Goal: Transaction & Acquisition: Register for event/course

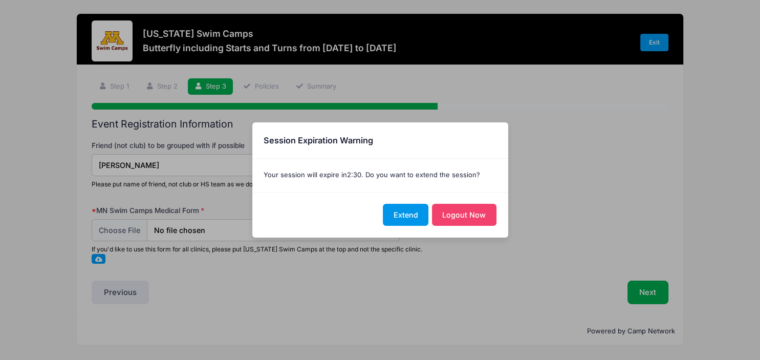
click at [406, 213] on button "Extend" at bounding box center [406, 215] width 46 height 22
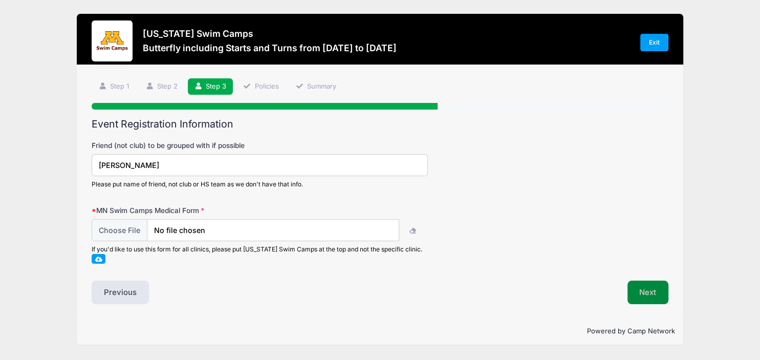
click at [644, 288] on button "Next" at bounding box center [647, 292] width 41 height 24
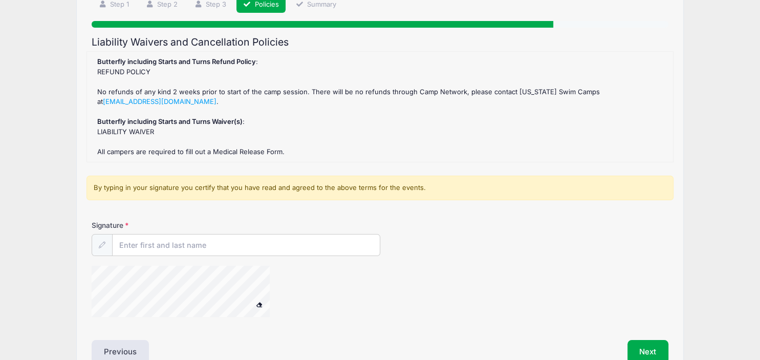
scroll to position [108, 0]
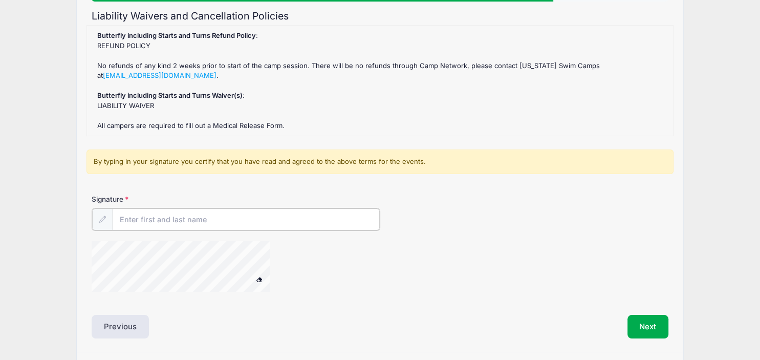
click at [148, 218] on input "Signature" at bounding box center [246, 219] width 267 height 22
type input "Sara Ranssi"
click at [639, 319] on button "Next" at bounding box center [647, 326] width 41 height 24
click at [656, 324] on button "Next" at bounding box center [647, 326] width 41 height 24
click at [141, 102] on div "Butterfly including Starts and Turns Refund Policy : REFUND POLICY No refunds o…" at bounding box center [380, 81] width 576 height 100
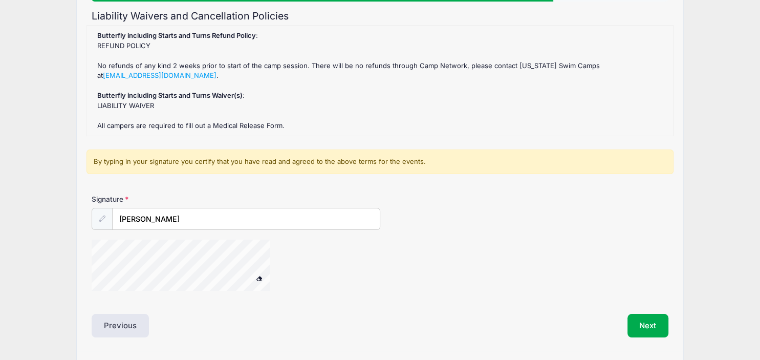
click at [145, 92] on strong "Butterfly including Starts and Turns Waiver(s)" at bounding box center [169, 95] width 145 height 8
click at [145, 105] on div "Butterfly including Starts and Turns Refund Policy : REFUND POLICY No refunds o…" at bounding box center [380, 81] width 576 height 100
click at [173, 109] on div "Butterfly including Starts and Turns Refund Policy : REFUND POLICY No refunds o…" at bounding box center [380, 81] width 576 height 100
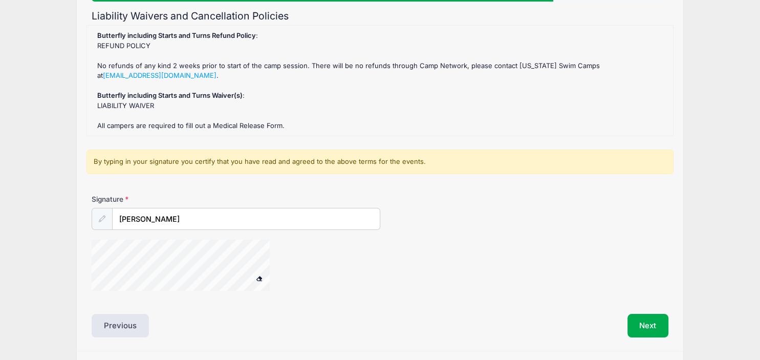
click at [174, 122] on div "Butterfly including Starts and Turns Refund Policy : REFUND POLICY No refunds o…" at bounding box center [380, 81] width 576 height 100
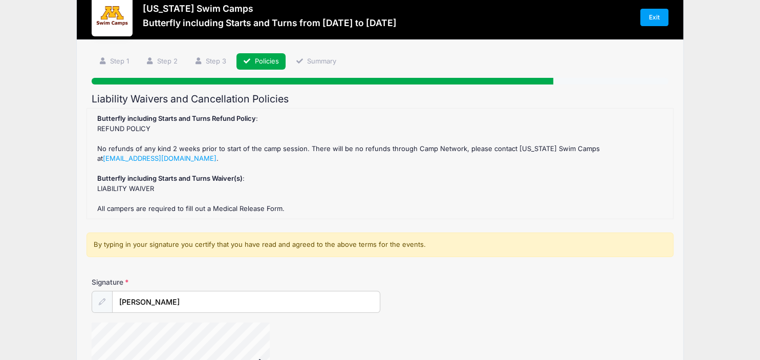
scroll to position [54, 0]
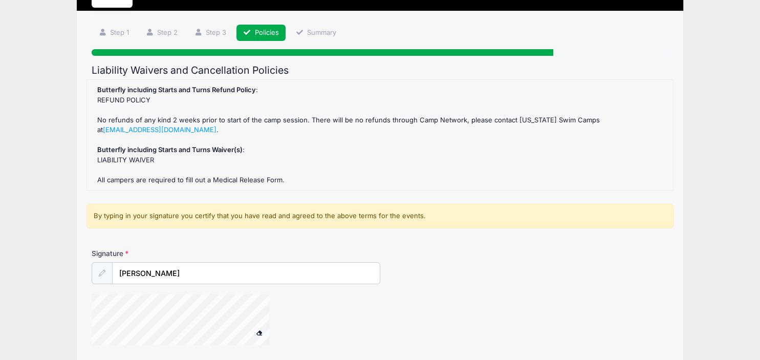
click at [181, 91] on strong "Butterfly including Starts and Turns Refund Policy" at bounding box center [176, 89] width 159 height 8
click at [159, 150] on strong "Butterfly including Starts and Turns Waiver(s)" at bounding box center [169, 149] width 145 height 8
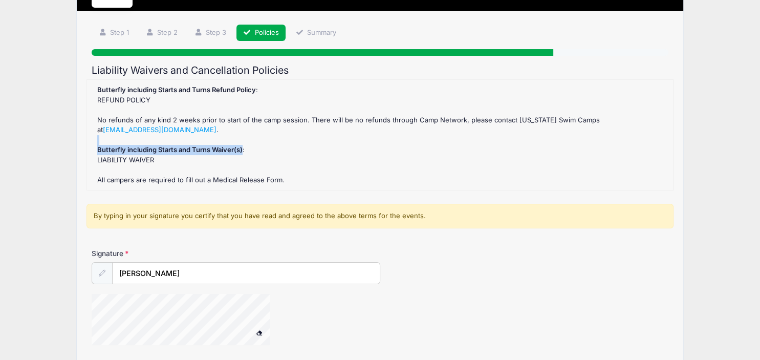
click at [159, 150] on strong "Butterfly including Starts and Turns Waiver(s)" at bounding box center [169, 149] width 145 height 8
click at [260, 32] on link "Policies" at bounding box center [260, 33] width 49 height 17
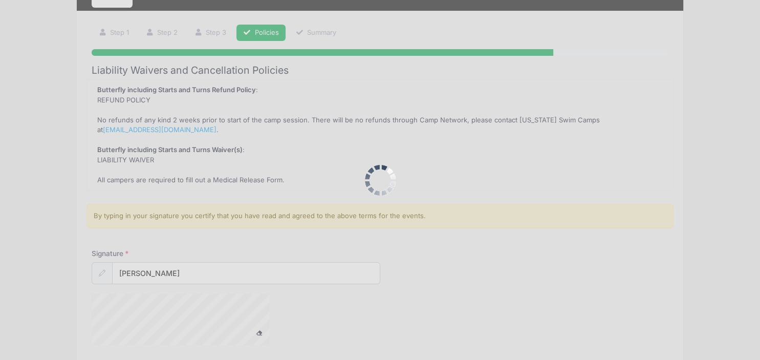
scroll to position [117, 0]
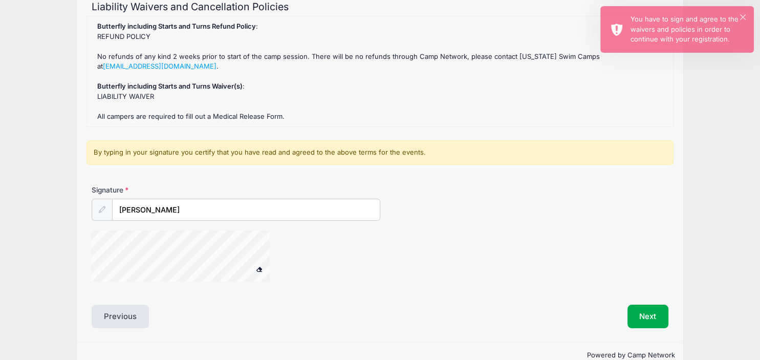
click at [175, 149] on div "By typing in your signature you certify that you have read and agreed to the ab…" at bounding box center [379, 152] width 587 height 25
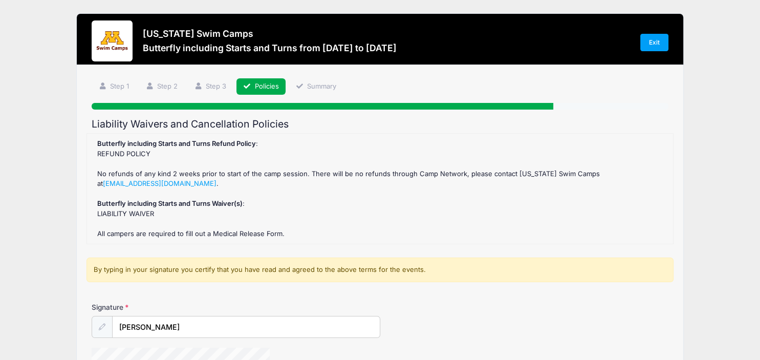
scroll to position [0, 0]
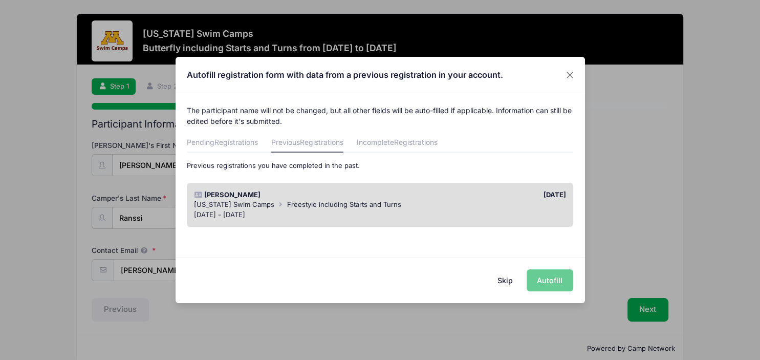
click at [455, 204] on div "Minnesota Swim Camps Freestyle including Starts and Turns" at bounding box center [380, 205] width 372 height 10
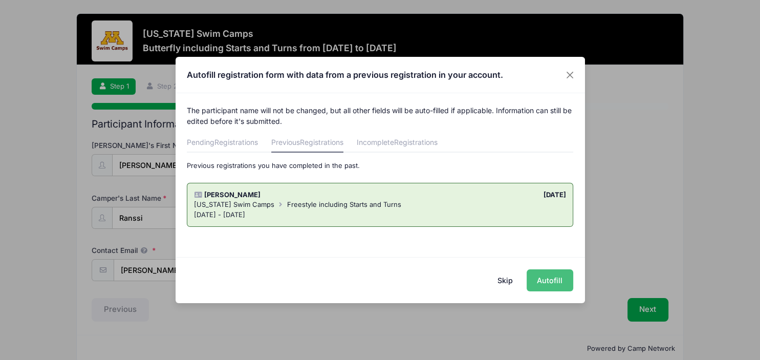
click at [543, 278] on button "Autofill" at bounding box center [549, 280] width 47 height 22
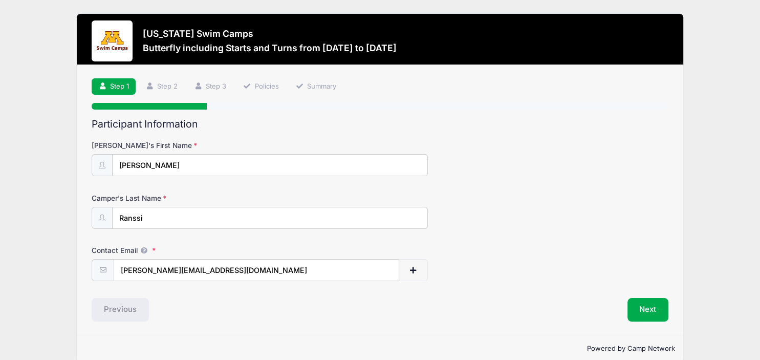
scroll to position [14, 0]
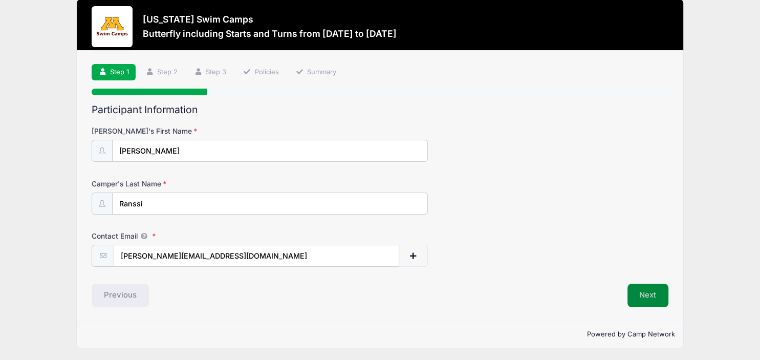
click at [642, 289] on button "Next" at bounding box center [647, 295] width 41 height 24
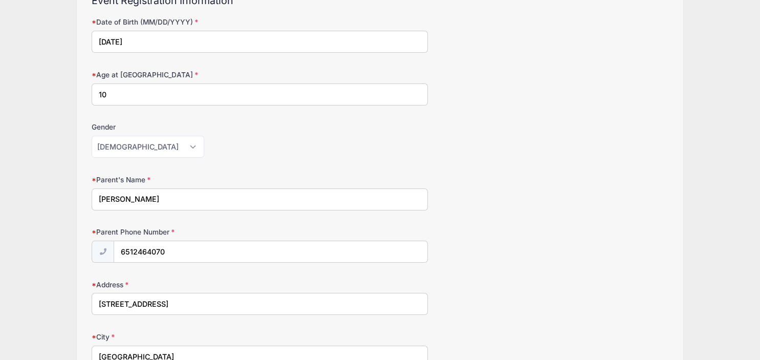
scroll to position [108, 0]
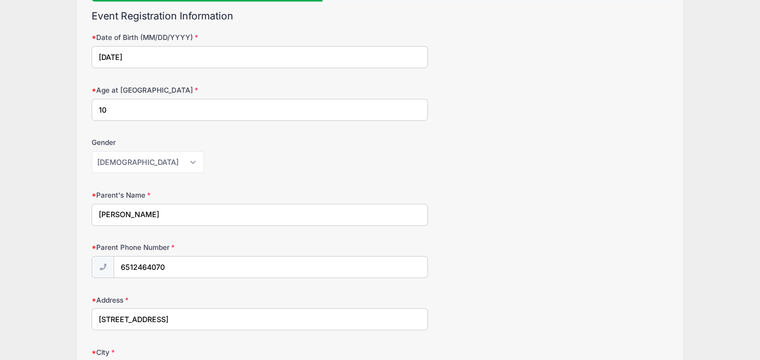
click at [149, 106] on input "10" at bounding box center [260, 110] width 336 height 22
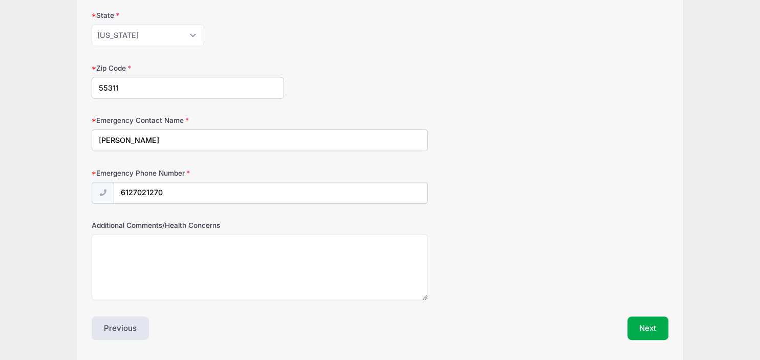
scroll to position [528, 0]
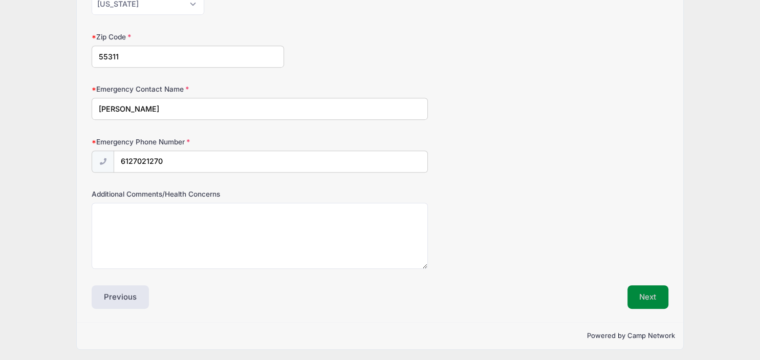
type input "11"
click at [632, 287] on button "Next" at bounding box center [647, 297] width 41 height 24
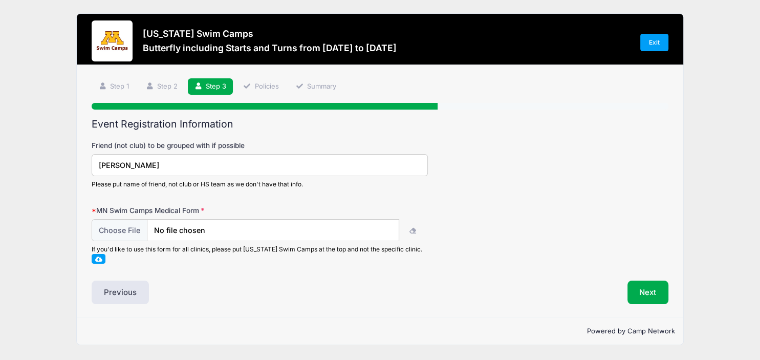
scroll to position [0, 0]
click at [110, 228] on input "file" at bounding box center [245, 230] width 306 height 22
type input "C:\fakepath\[DOMAIN_NAME] Medical Documentation.pdf"
click at [644, 283] on button "Next" at bounding box center [647, 292] width 41 height 24
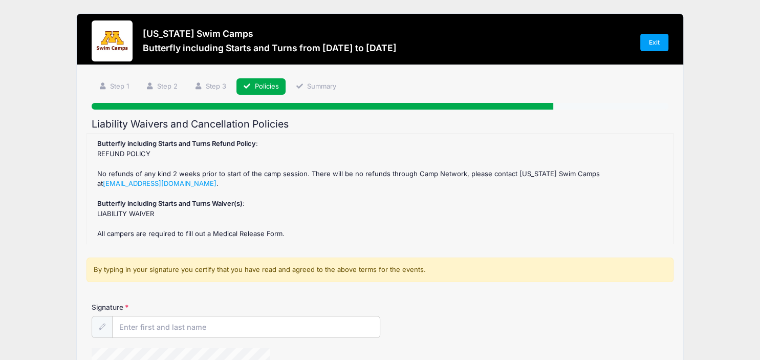
click at [135, 204] on strong "Butterfly including Starts and Turns Waiver(s)" at bounding box center [169, 203] width 145 height 8
click at [137, 213] on div "Butterfly including Starts and Turns Refund Policy : REFUND POLICY No refunds o…" at bounding box center [380, 189] width 576 height 100
click at [161, 322] on input "Signature" at bounding box center [246, 327] width 267 height 22
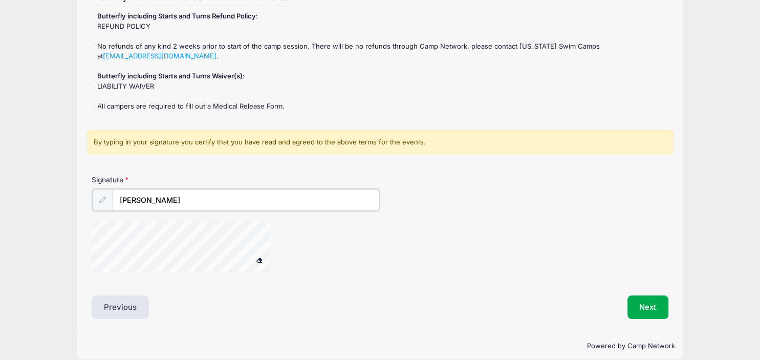
scroll to position [139, 0]
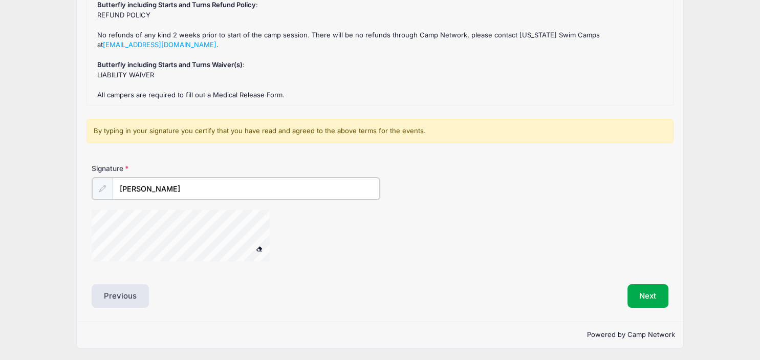
type input "[PERSON_NAME]"
click at [259, 247] on span at bounding box center [259, 249] width 7 height 6
click at [648, 292] on button "Next" at bounding box center [647, 296] width 41 height 24
click at [142, 71] on div "Butterfly including Starts and Turns Refund Policy : REFUND POLICY No refunds o…" at bounding box center [380, 51] width 576 height 100
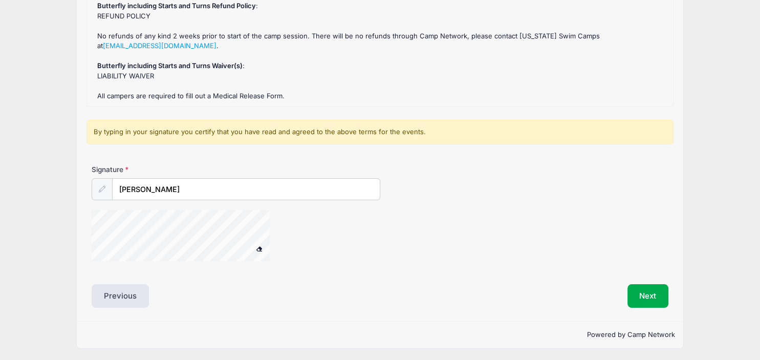
click at [140, 67] on strong "Butterfly including Starts and Turns Waiver(s)" at bounding box center [169, 65] width 145 height 8
click at [140, 77] on div "Butterfly including Starts and Turns Refund Policy : REFUND POLICY No refunds o…" at bounding box center [380, 51] width 576 height 100
click at [197, 107] on form "Butterfly including Starts and Turns Refund Policy : REFUND POLICY No refunds o…" at bounding box center [380, 132] width 577 height 275
click at [99, 187] on icon at bounding box center [102, 189] width 7 height 7
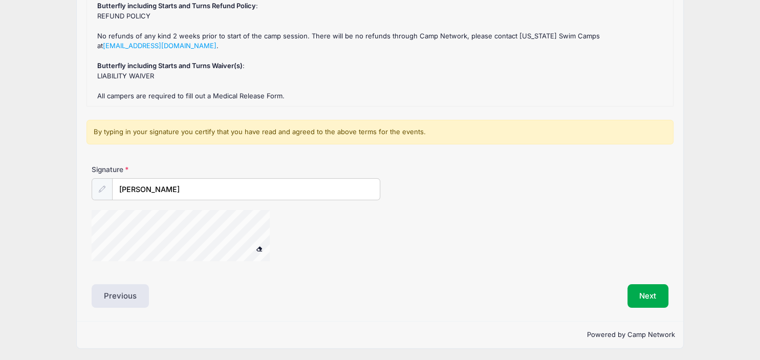
click at [103, 189] on icon at bounding box center [102, 189] width 7 height 7
click at [168, 186] on input "[PERSON_NAME]" at bounding box center [246, 190] width 267 height 22
click at [206, 46] on div "Butterfly including Starts and Turns Refund Policy : REFUND POLICY No refunds o…" at bounding box center [380, 51] width 576 height 100
click at [197, 47] on link "minnesotaswimcamps@gmail.com" at bounding box center [160, 45] width 114 height 8
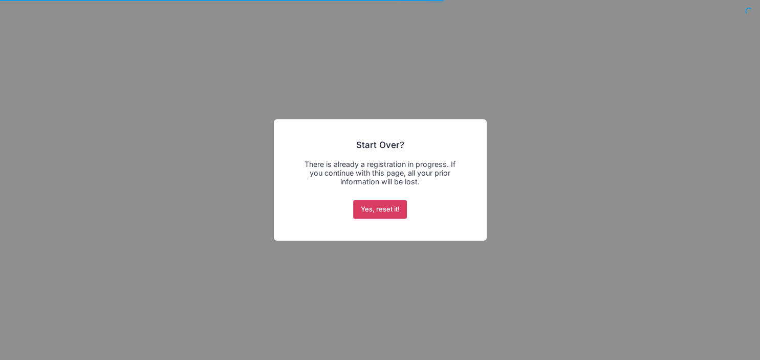
click at [368, 208] on button "Yes, reset it!" at bounding box center [380, 209] width 54 height 18
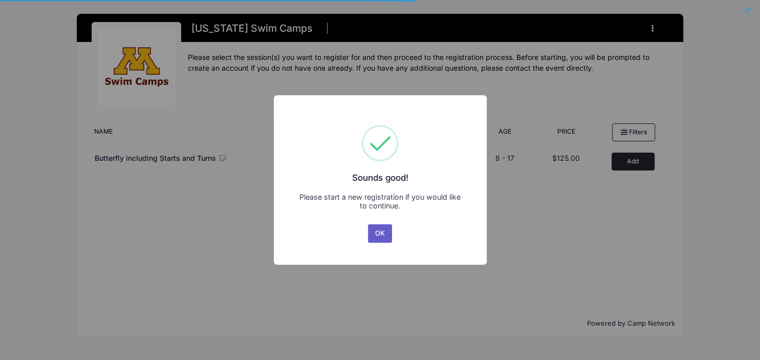
click at [378, 232] on button "OK" at bounding box center [380, 233] width 25 height 18
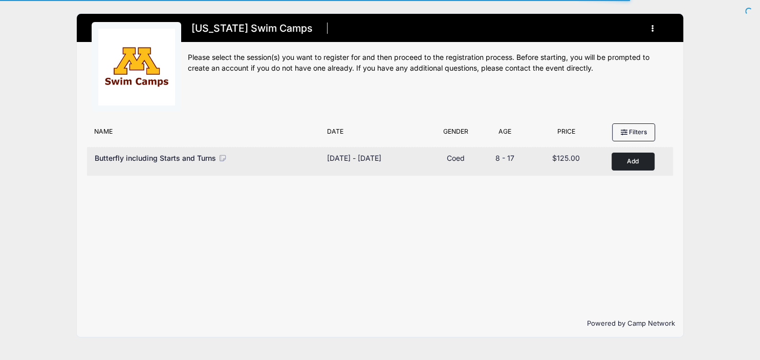
click at [626, 159] on button "Add to Cart" at bounding box center [632, 161] width 43 height 18
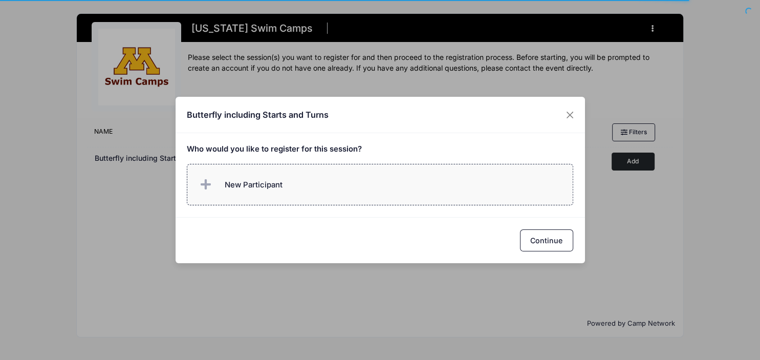
click at [262, 185] on span "New Participant" at bounding box center [254, 184] width 58 height 11
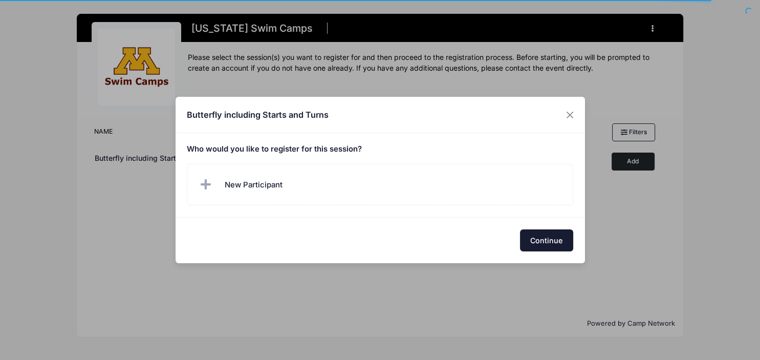
click at [554, 265] on div "Butterfly including Starts and Turns Who would you like to register for this se…" at bounding box center [380, 180] width 760 height 360
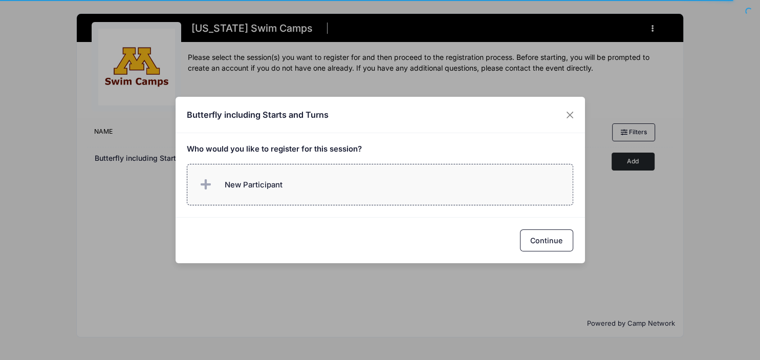
click at [268, 186] on span "New Participant" at bounding box center [254, 184] width 58 height 11
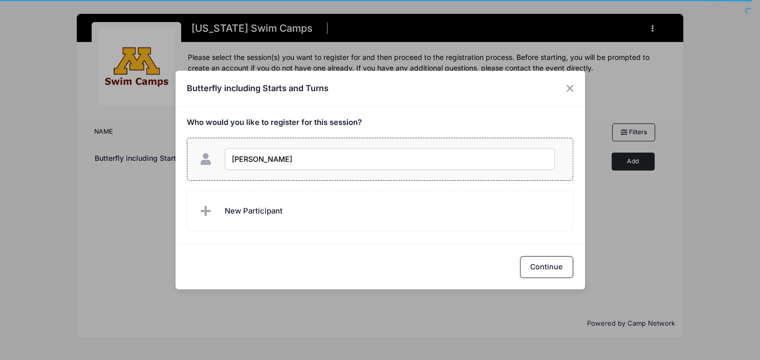
type input "[PERSON_NAME]"
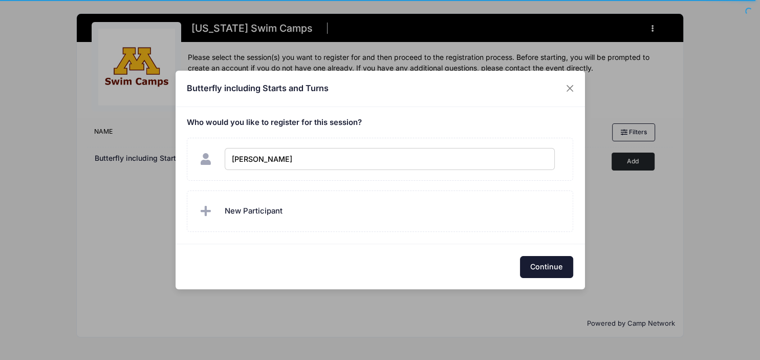
checkbox input "true"
click at [555, 267] on button "Continue" at bounding box center [546, 267] width 53 height 22
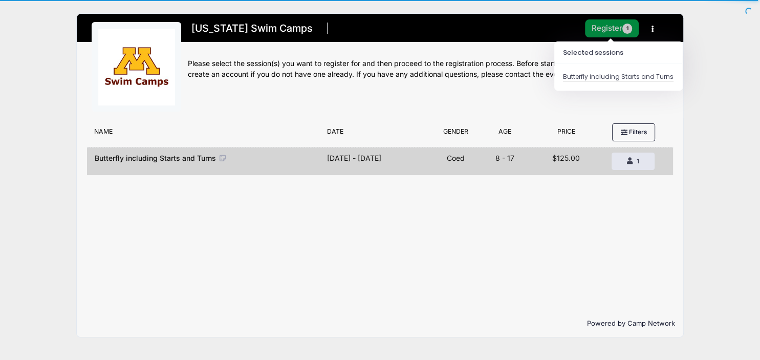
click at [588, 23] on button "Register 1" at bounding box center [612, 28] width 54 height 18
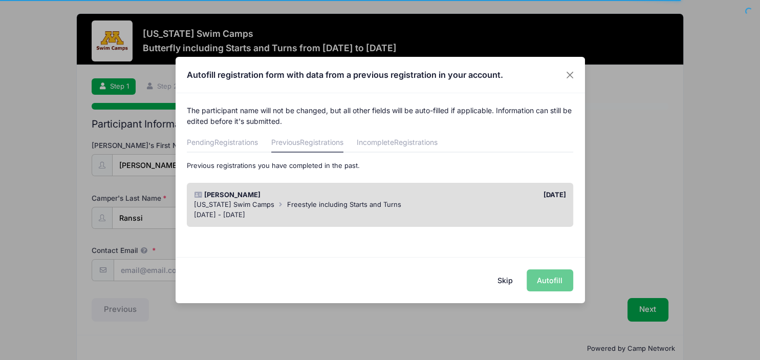
drag, startPoint x: 287, startPoint y: 203, endPoint x: 345, endPoint y: 216, distance: 59.8
click at [287, 203] on span "Freestyle including Starts and Turns" at bounding box center [344, 204] width 114 height 8
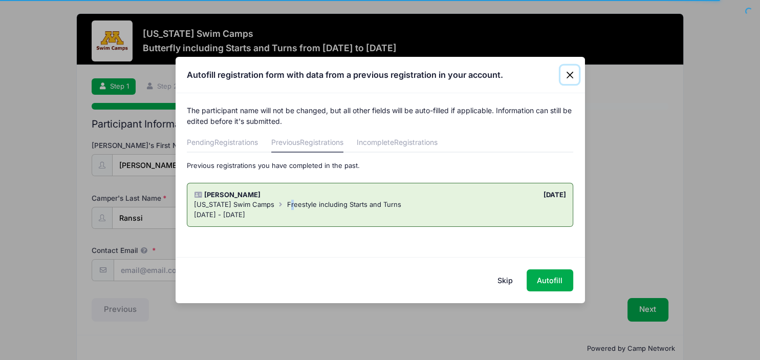
click at [568, 73] on button "Close" at bounding box center [569, 74] width 18 height 18
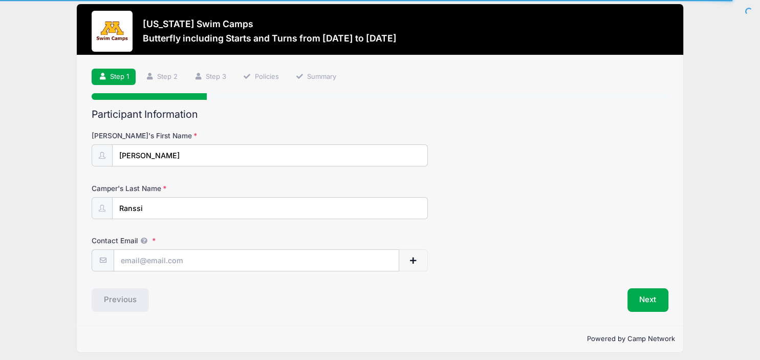
scroll to position [14, 0]
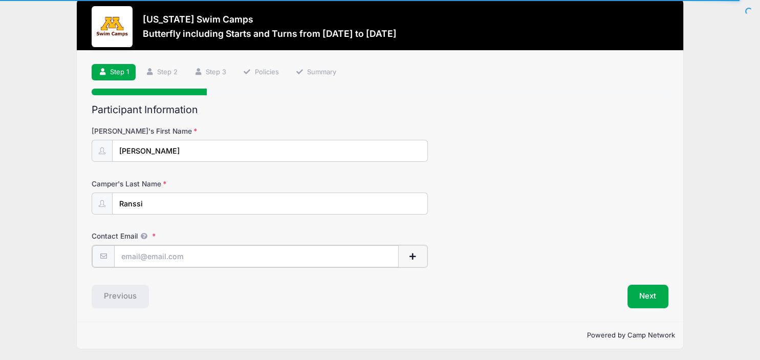
click at [166, 260] on input "Contact Email" at bounding box center [256, 256] width 284 height 22
type input "[PERSON_NAME]"
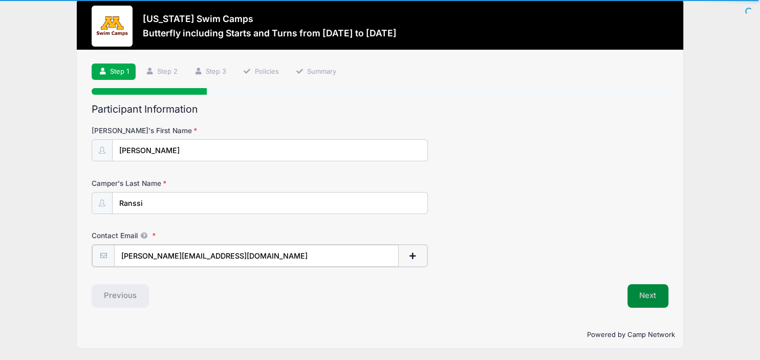
type input "[PERSON_NAME][EMAIL_ADDRESS][DOMAIN_NAME]"
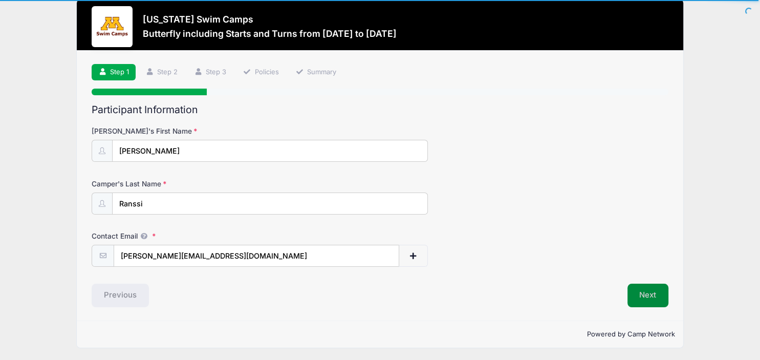
click at [649, 291] on button "Next" at bounding box center [647, 295] width 41 height 24
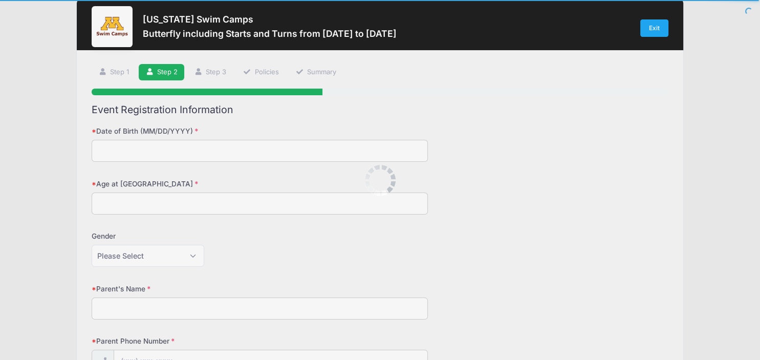
scroll to position [0, 0]
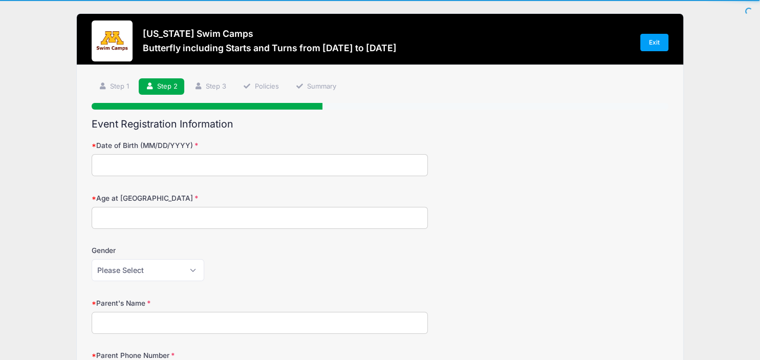
click at [169, 172] on input "Date of Birth (MM/DD/YYYY)" at bounding box center [260, 165] width 336 height 22
type input "[DATE]"
click at [156, 219] on input "Age at [GEOGRAPHIC_DATA]" at bounding box center [260, 218] width 336 height 22
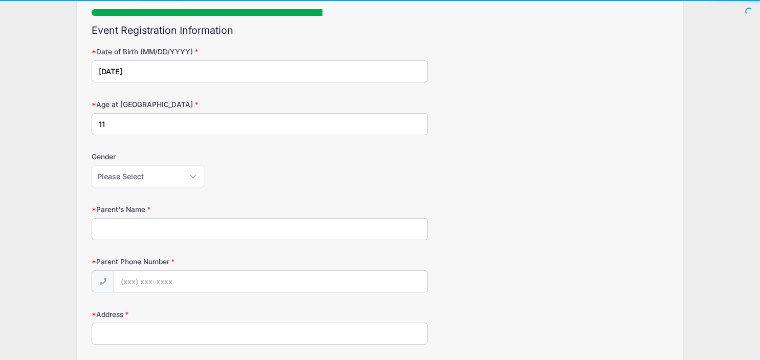
scroll to position [108, 0]
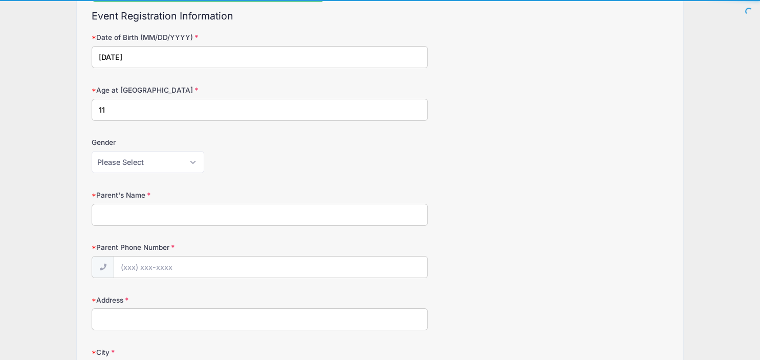
type input "11"
click at [92, 151] on select "Please Select [DEMOGRAPHIC_DATA] [DEMOGRAPHIC_DATA]" at bounding box center [148, 162] width 113 height 22
select select "[DEMOGRAPHIC_DATA]"
click option "[DEMOGRAPHIC_DATA]" at bounding box center [0, 0] width 0 height 0
click at [135, 209] on input "Parent's Name" at bounding box center [260, 215] width 336 height 22
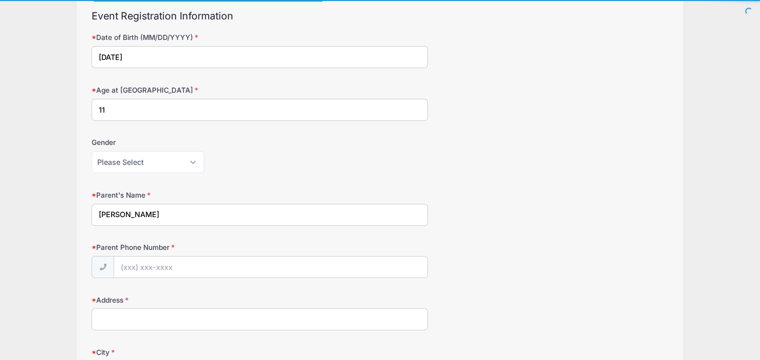
type input "[PERSON_NAME]"
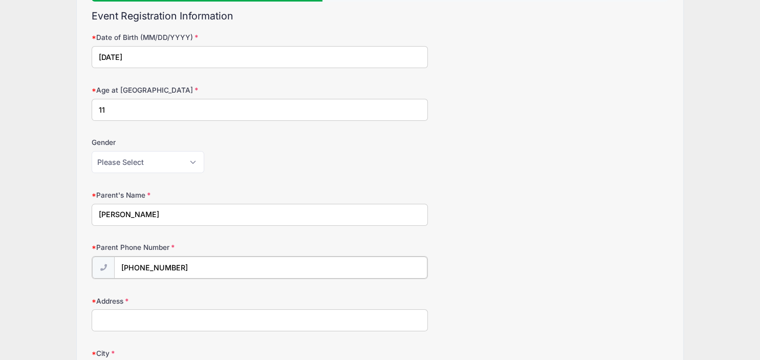
type input "[PHONE_NUMBER]"
click at [116, 314] on input "Address" at bounding box center [260, 319] width 336 height 22
type input "18882 64th Ave North"
type input "Maple Grove"
select select "MN"
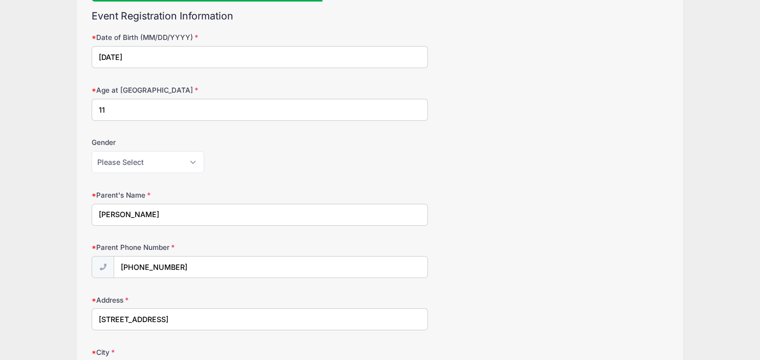
type input "55311"
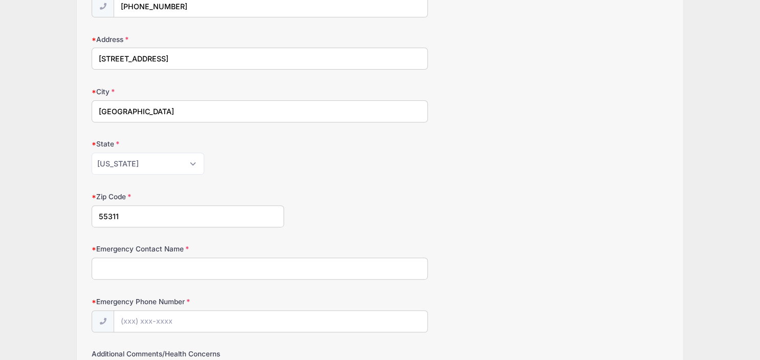
scroll to position [378, 0]
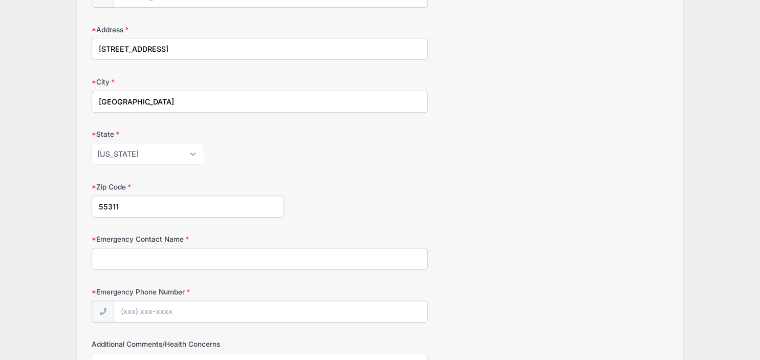
click at [177, 259] on input "Emergency Contact Name" at bounding box center [260, 259] width 336 height 22
type input "Scott Ranssi"
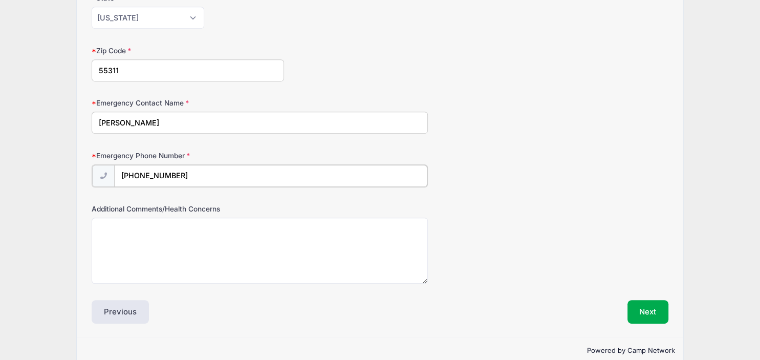
scroll to position [528, 0]
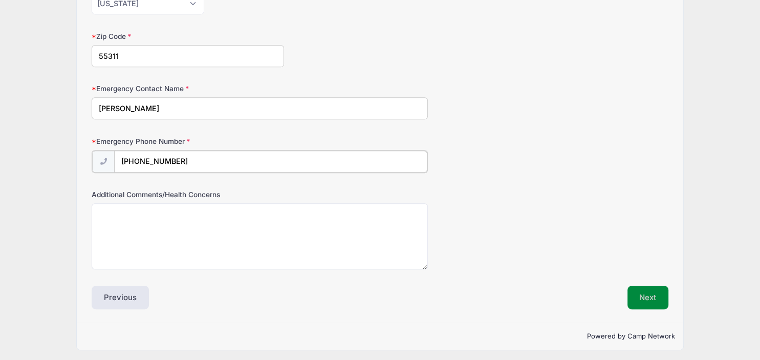
type input "(612) 702-1270"
click at [658, 290] on button "Next" at bounding box center [647, 297] width 41 height 24
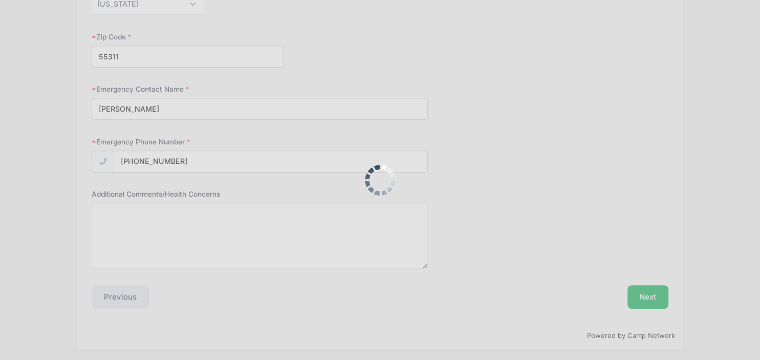
scroll to position [0, 0]
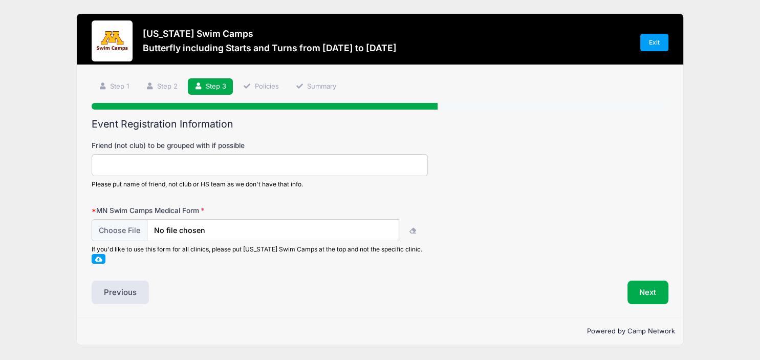
click at [220, 162] on input "Friend (not club) to be grouped with if possible" at bounding box center [260, 165] width 336 height 22
type input "Colette Glaus"
click at [228, 229] on input "file" at bounding box center [245, 230] width 306 height 22
type input "C:\fakepath\Ranssi.Camp Medical Documentation.pdf"
click at [639, 288] on button "Next" at bounding box center [647, 292] width 41 height 24
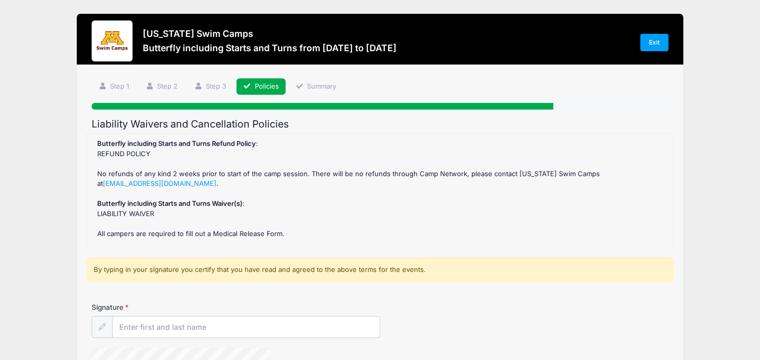
click at [148, 213] on div "Butterfly including Starts and Turns Refund Policy : REFUND POLICY No refunds o…" at bounding box center [380, 189] width 576 height 100
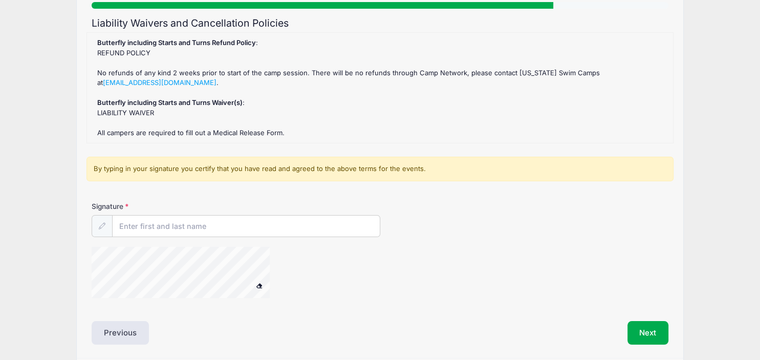
scroll to position [108, 0]
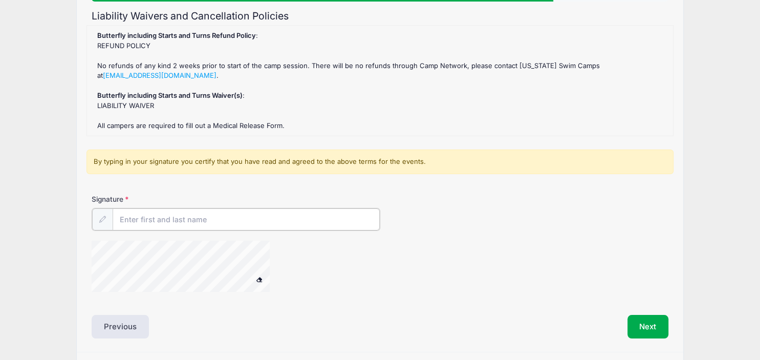
click at [156, 221] on input "Signature" at bounding box center [246, 219] width 267 height 22
type input "[PERSON_NAME]"
click at [652, 322] on button "Next" at bounding box center [647, 326] width 41 height 24
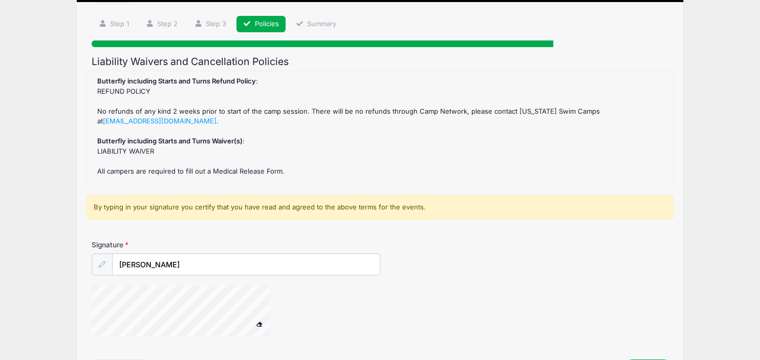
scroll to position [0, 0]
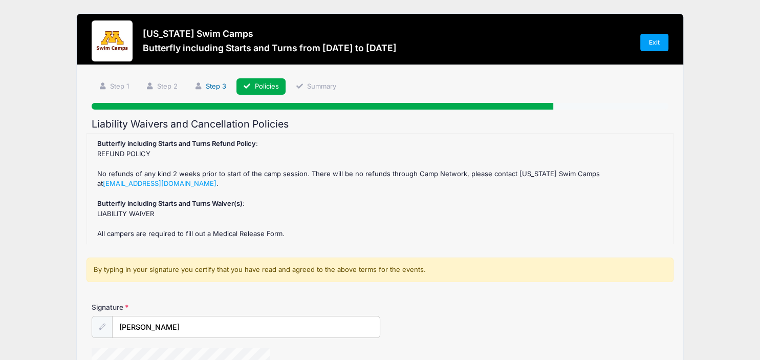
click at [214, 87] on link "Step 3" at bounding box center [211, 86] width 46 height 17
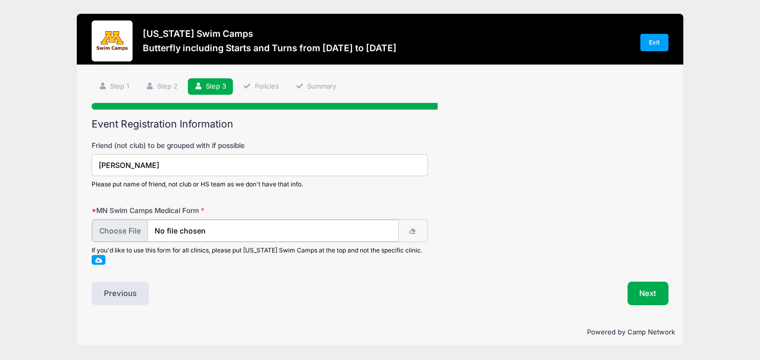
click at [363, 230] on input "file" at bounding box center [245, 230] width 306 height 22
click at [412, 231] on icon "button" at bounding box center [413, 231] width 8 height 0
click at [116, 228] on input "file" at bounding box center [245, 230] width 306 height 22
type input "C:\fakepath\Ranssi.Medical Release.2024.pdf"
click at [648, 291] on button "Next" at bounding box center [647, 292] width 41 height 24
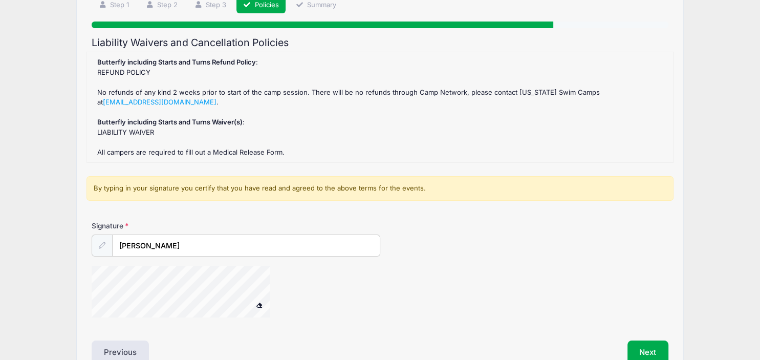
scroll to position [108, 0]
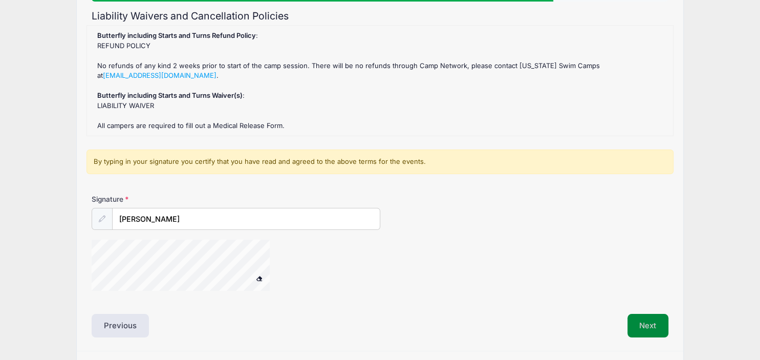
click at [660, 327] on button "Next" at bounding box center [647, 326] width 41 height 24
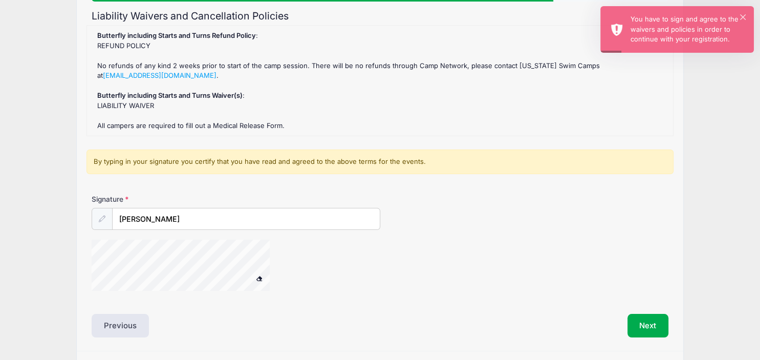
scroll to position [54, 0]
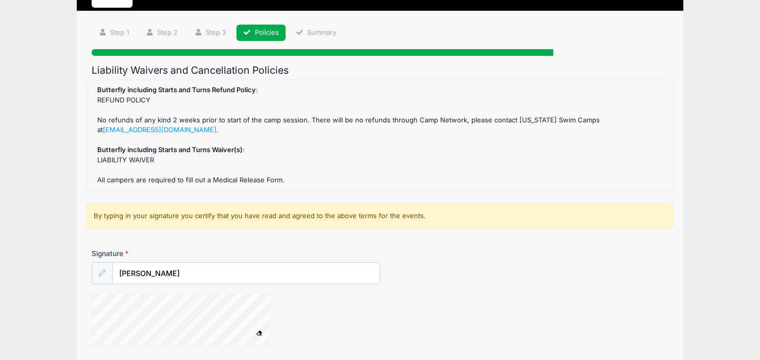
click at [142, 149] on strong "Butterfly including Starts and Turns Waiver(s)" at bounding box center [169, 149] width 145 height 8
click at [142, 157] on div "Butterfly including Starts and Turns Refund Policy : REFUND POLICY No refunds o…" at bounding box center [380, 135] width 576 height 100
click at [142, 161] on div "Butterfly including Starts and Turns Refund Policy : REFUND POLICY No refunds o…" at bounding box center [380, 135] width 576 height 100
click at [144, 153] on strong "Butterfly including Starts and Turns Waiver(s)" at bounding box center [169, 149] width 145 height 8
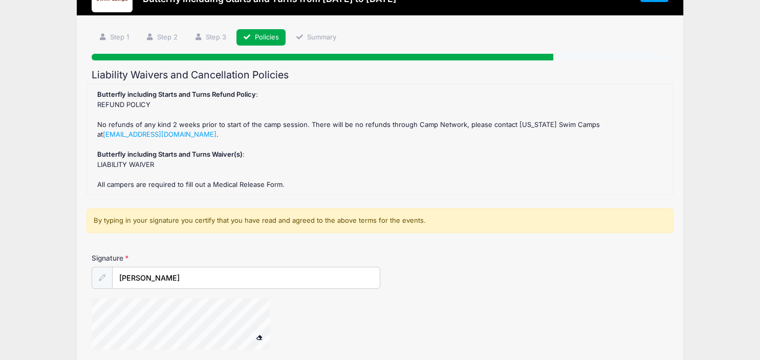
scroll to position [0, 0]
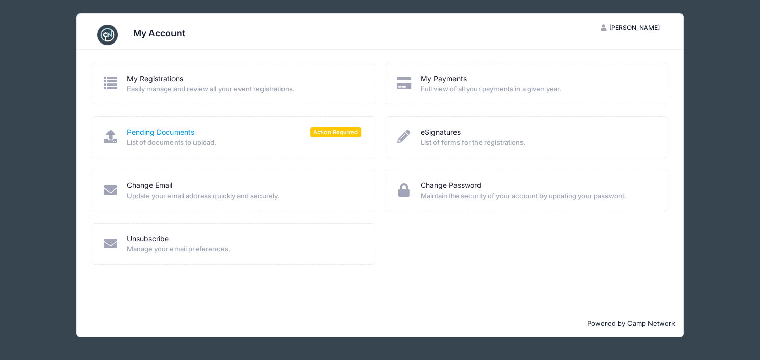
click at [164, 133] on link "Pending Documents" at bounding box center [161, 132] width 68 height 11
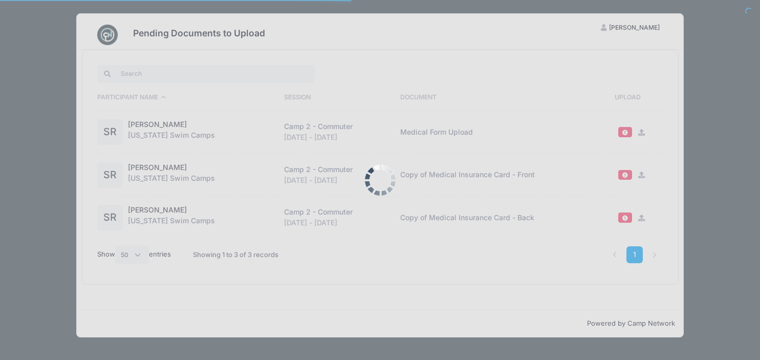
select select "50"
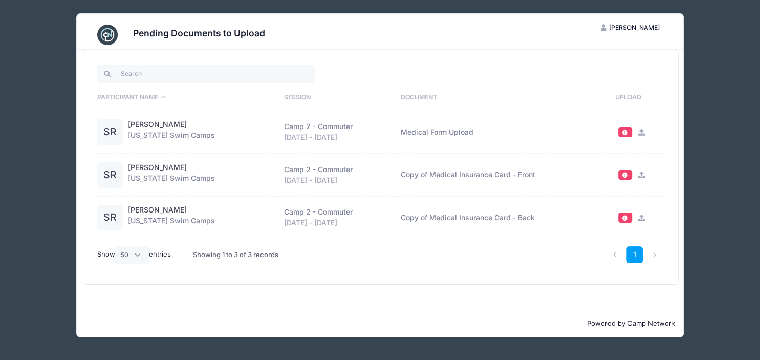
click at [640, 132] on icon at bounding box center [641, 132] width 8 height 7
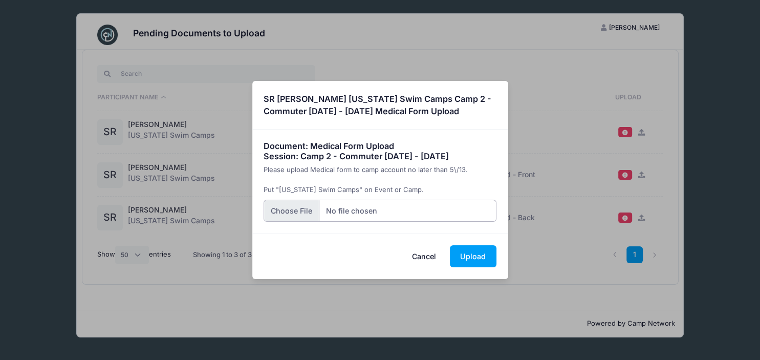
click at [277, 208] on input "file" at bounding box center [379, 211] width 233 height 22
click at [469, 258] on button "Upload" at bounding box center [473, 256] width 47 height 22
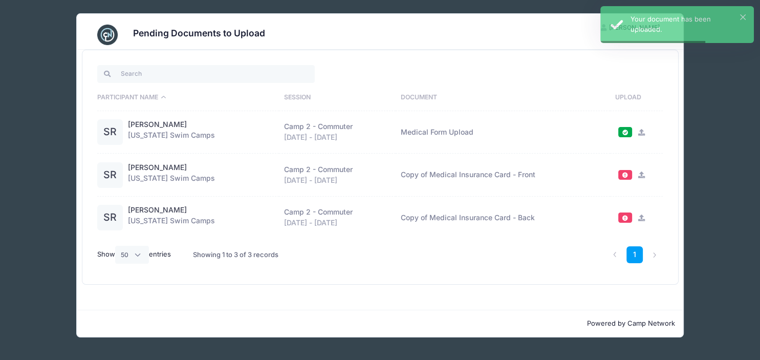
click at [638, 174] on icon at bounding box center [641, 174] width 8 height 7
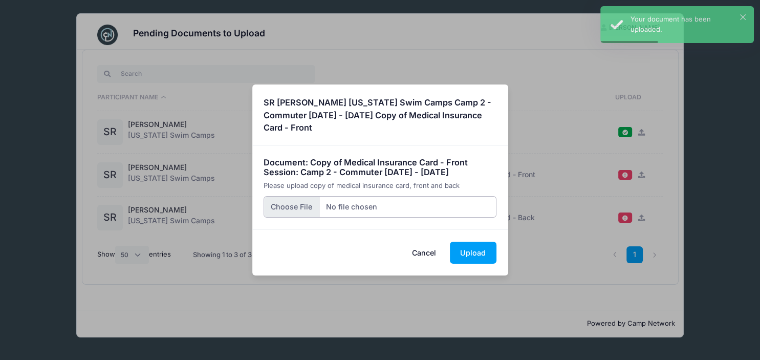
click at [286, 200] on input "file" at bounding box center [379, 207] width 233 height 22
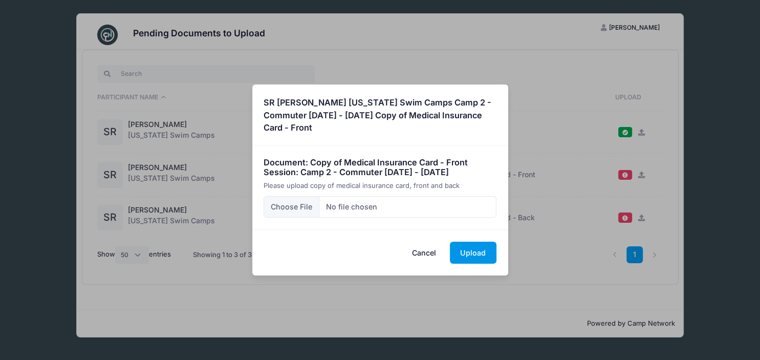
click at [471, 249] on button "Upload" at bounding box center [473, 252] width 47 height 22
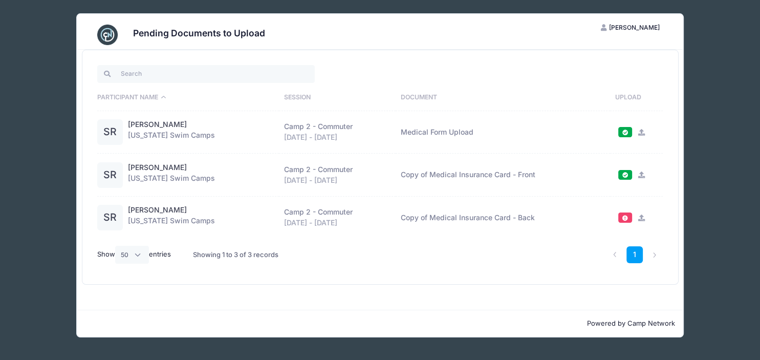
click at [640, 216] on icon at bounding box center [641, 217] width 8 height 7
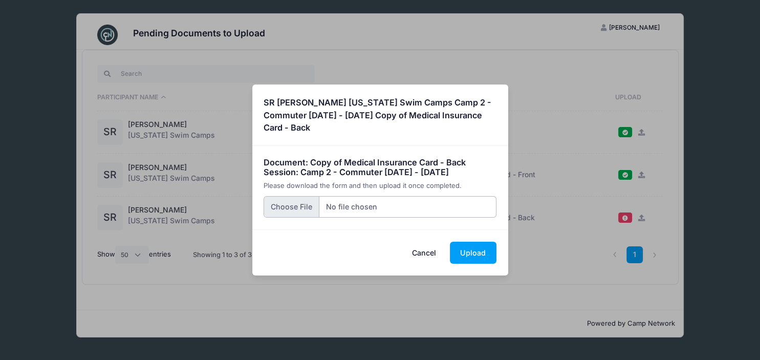
click at [281, 206] on input "file" at bounding box center [379, 207] width 233 height 22
type input "C:\fakepath\Ranssi.Insurance Card.pdf"
click at [457, 251] on button "Upload" at bounding box center [473, 252] width 47 height 22
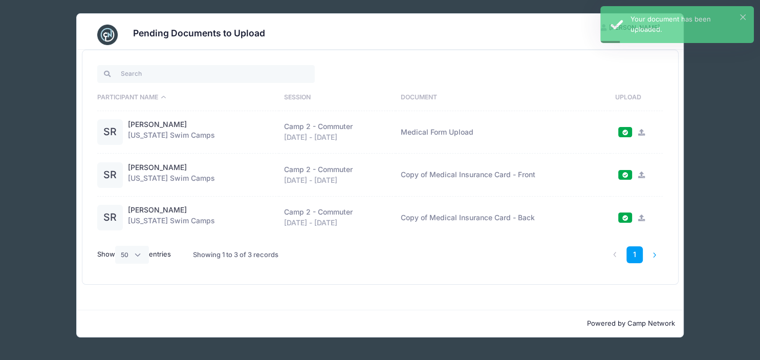
click at [653, 253] on li at bounding box center [654, 254] width 17 height 17
click at [635, 251] on link "1" at bounding box center [634, 254] width 17 height 17
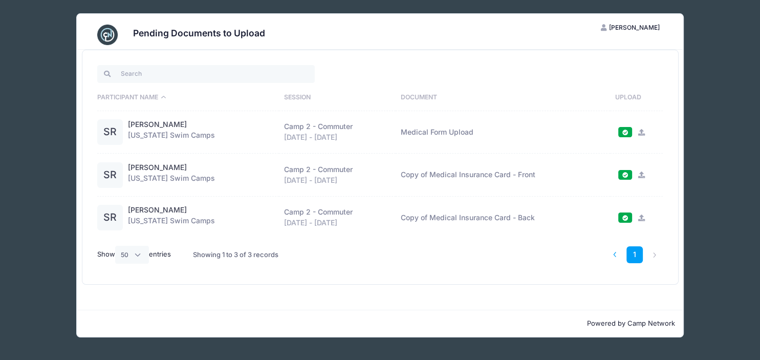
click at [610, 249] on li at bounding box center [614, 254] width 17 height 17
click at [45, 53] on div "Pending Documents to Upload SR Sara Ranssi My Account Logout Participant Name S…" at bounding box center [379, 175] width 729 height 350
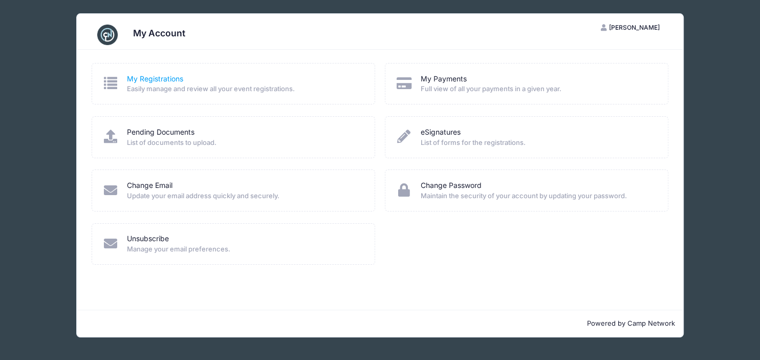
click at [147, 77] on link "My Registrations" at bounding box center [155, 79] width 56 height 11
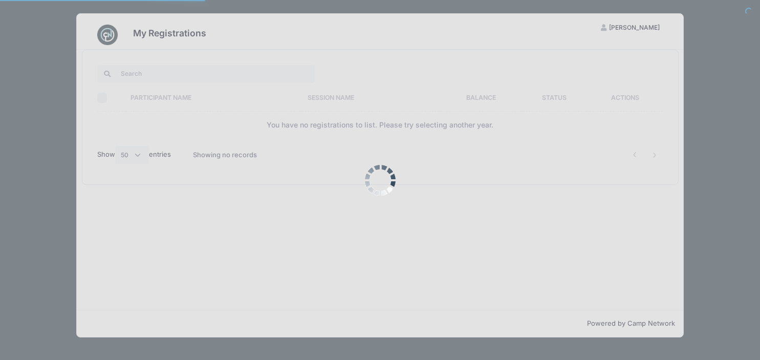
select select "50"
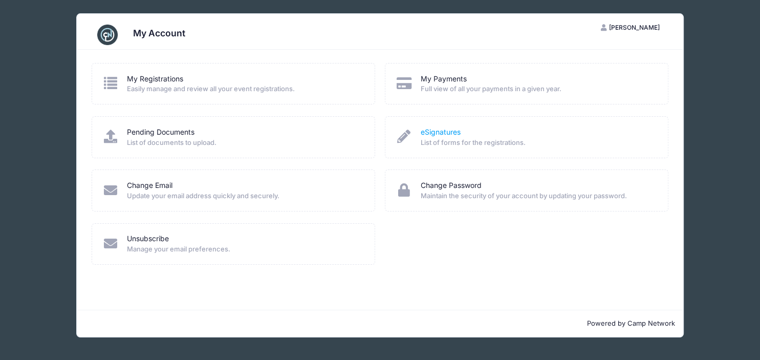
click at [438, 131] on link "eSignatures" at bounding box center [441, 132] width 40 height 11
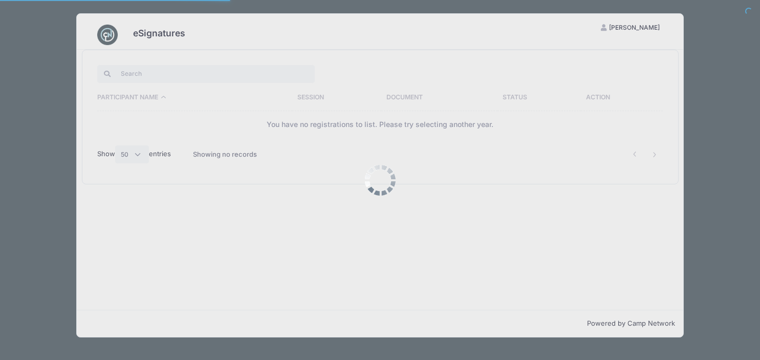
select select "50"
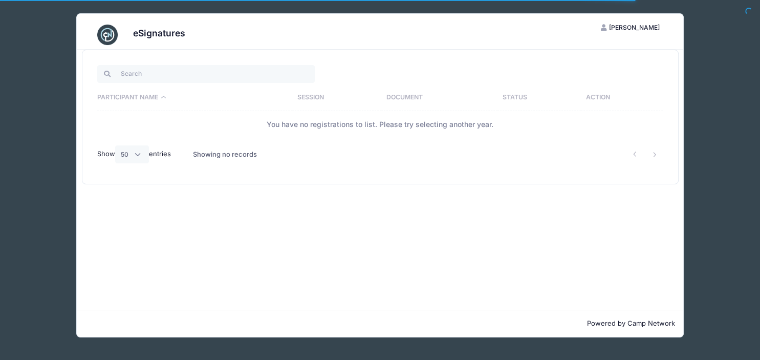
click at [625, 26] on span "[PERSON_NAME]" at bounding box center [634, 28] width 51 height 8
click at [601, 48] on link "My Account" at bounding box center [604, 52] width 118 height 19
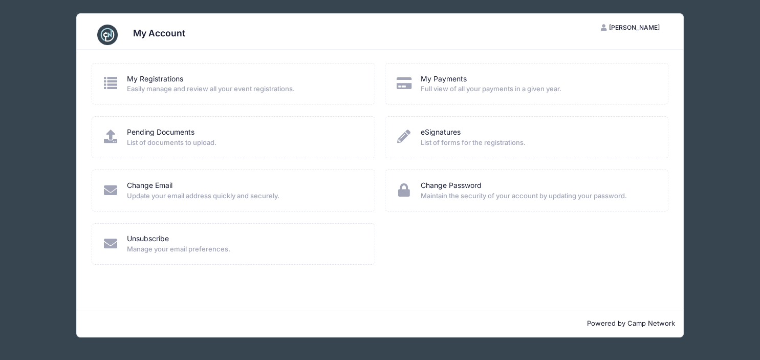
click at [730, 117] on div "My Account SR [PERSON_NAME] My Account Logout My Registrations Easily manage an…" at bounding box center [379, 175] width 729 height 350
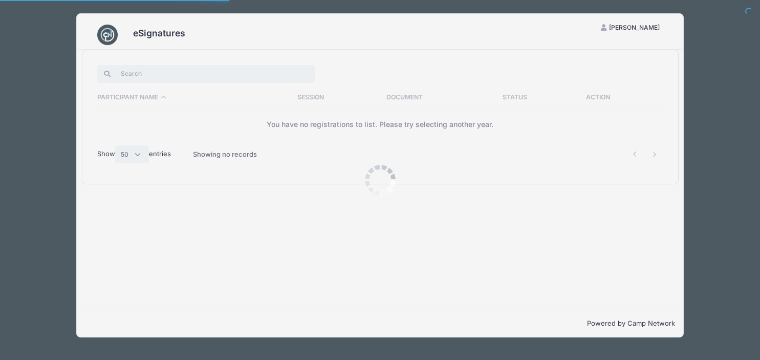
select select "50"
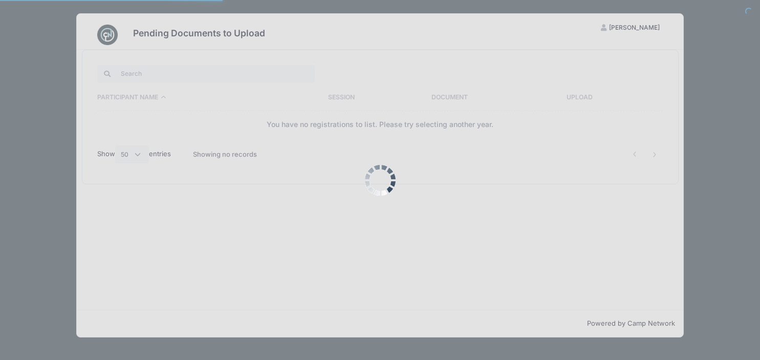
select select "50"
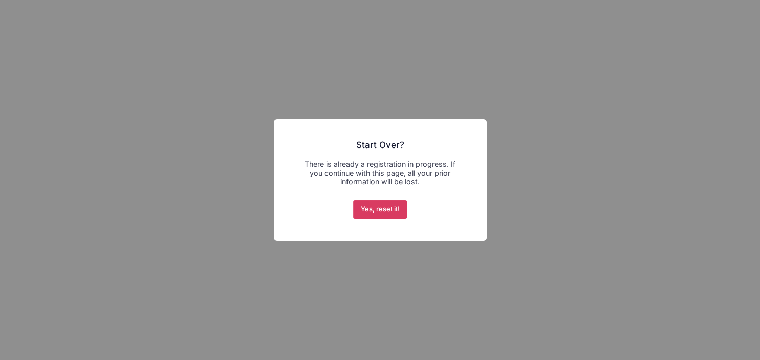
click at [366, 209] on button "Yes, reset it!" at bounding box center [380, 209] width 54 height 18
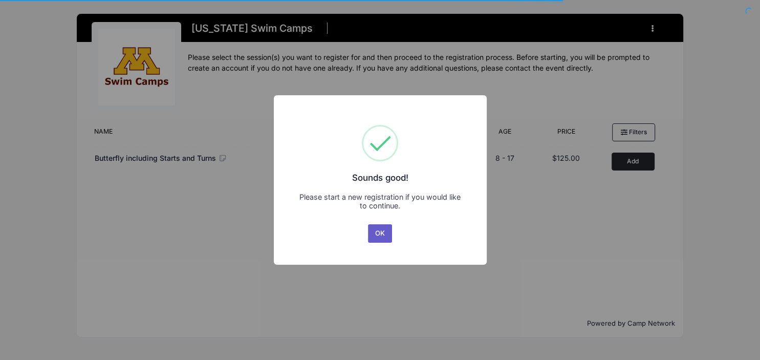
click at [375, 232] on button "OK" at bounding box center [380, 233] width 25 height 18
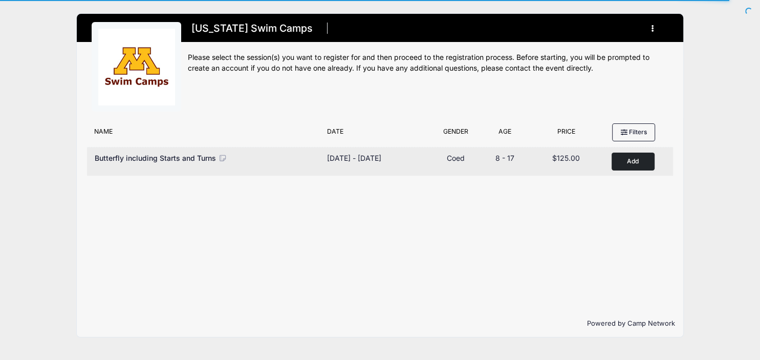
click at [621, 155] on button "Add to Cart" at bounding box center [632, 161] width 43 height 18
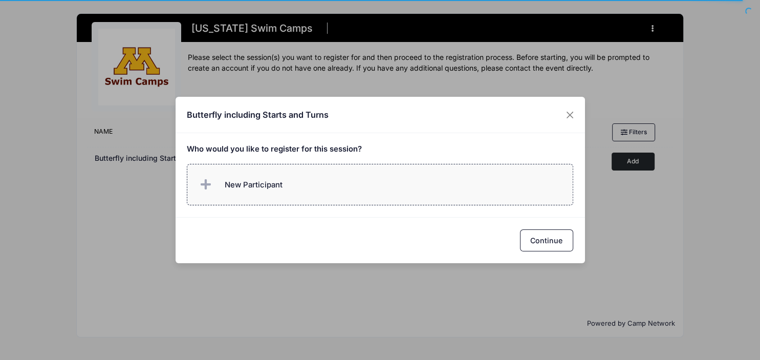
click at [317, 191] on label "New Participant" at bounding box center [380, 184] width 386 height 41
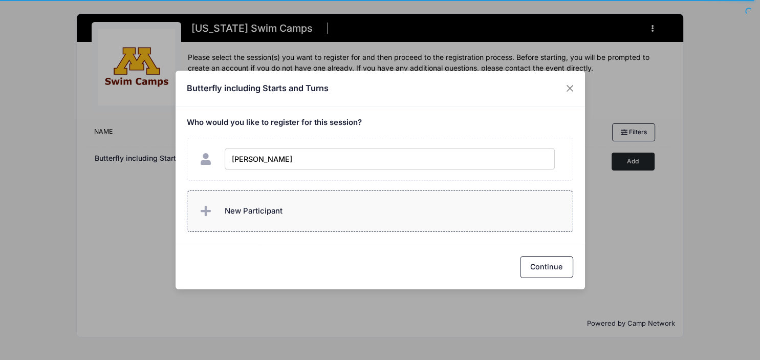
type input "Sonya Ranssi"
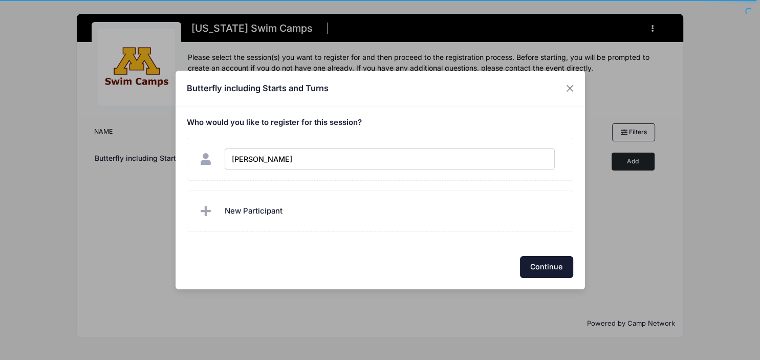
checkbox input "true"
click at [561, 259] on button "Continue" at bounding box center [546, 267] width 53 height 22
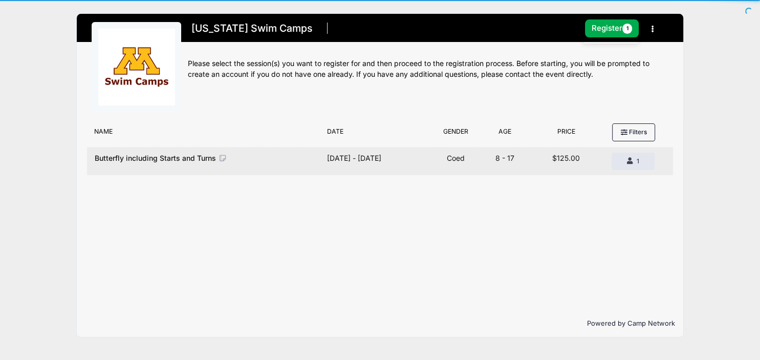
click at [240, 155] on div "Butterfly including Starts and Turns" at bounding box center [206, 157] width 222 height 11
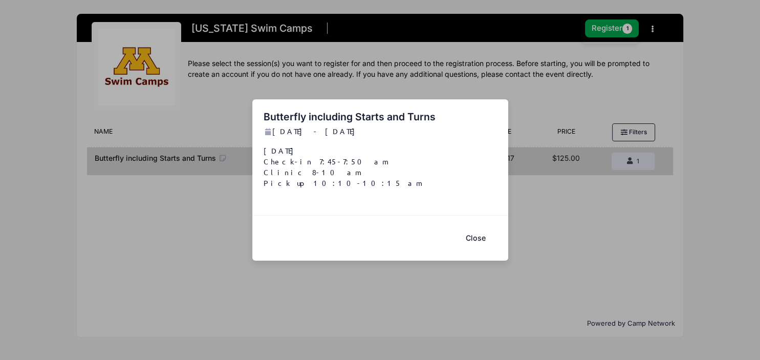
click at [475, 234] on button "Close" at bounding box center [475, 238] width 41 height 22
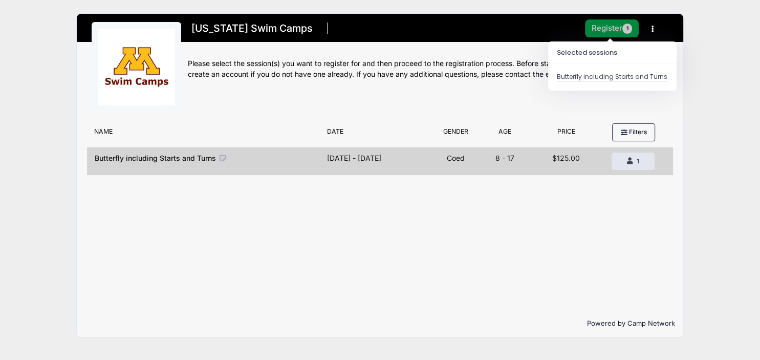
click at [594, 25] on button "Register 1" at bounding box center [612, 28] width 54 height 18
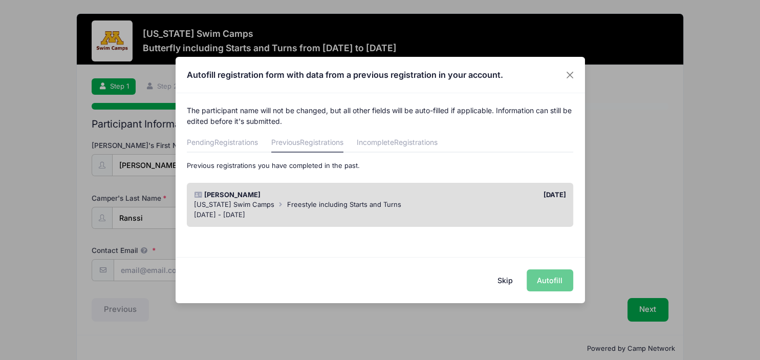
click at [308, 199] on div "Sonya Ranssi" at bounding box center [284, 195] width 191 height 10
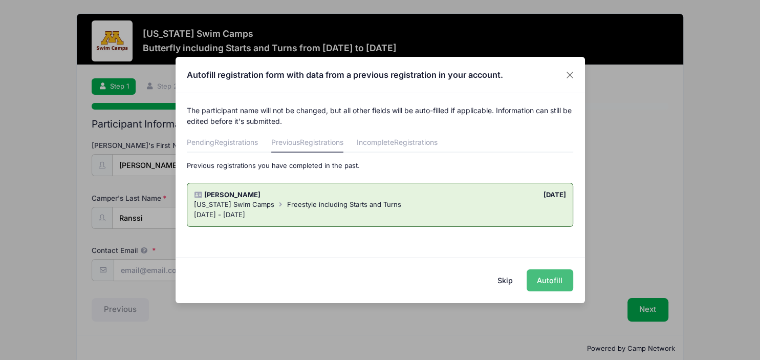
click at [537, 278] on button "Autofill" at bounding box center [549, 280] width 47 height 22
type input "sara@hopeandhealingmn.com"
type input "07/15/2014"
type input "10"
select select "Female"
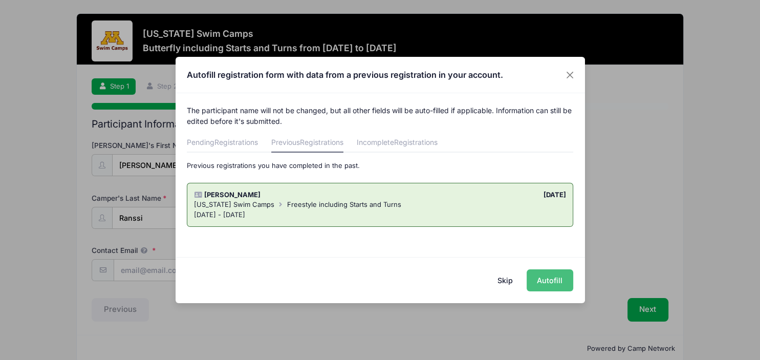
type input "Sara Ranssi"
type input "6512464070"
type input "18882 64th Ave North"
type input "Maple Grove"
select select "MN"
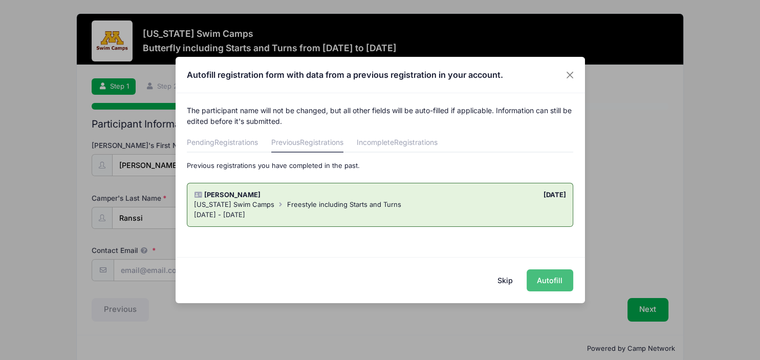
type input "55311"
type input "Scott Ranssi"
type input "6127021270"
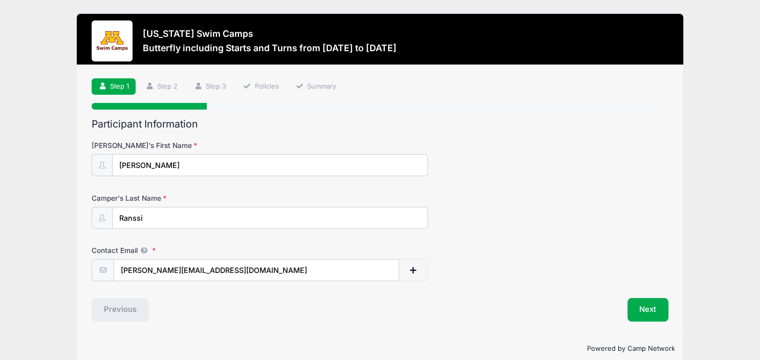
scroll to position [14, 0]
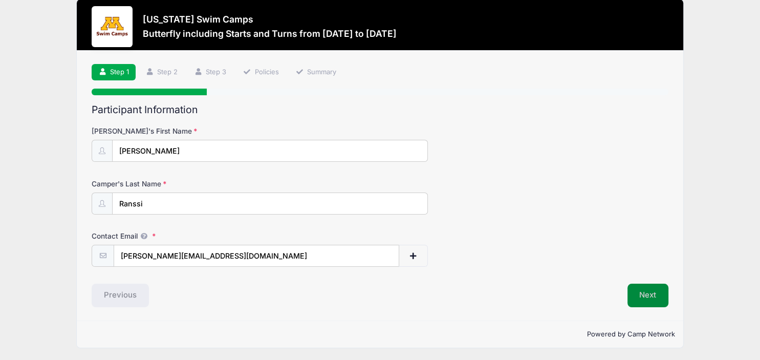
click at [655, 295] on button "Next" at bounding box center [647, 295] width 41 height 24
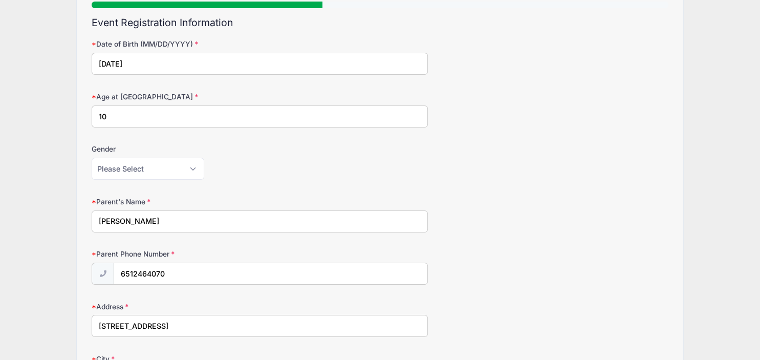
scroll to position [108, 0]
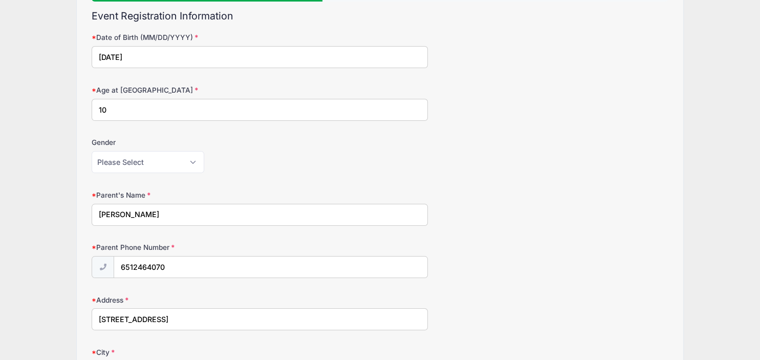
click at [164, 107] on input "10" at bounding box center [260, 110] width 336 height 22
type input "1"
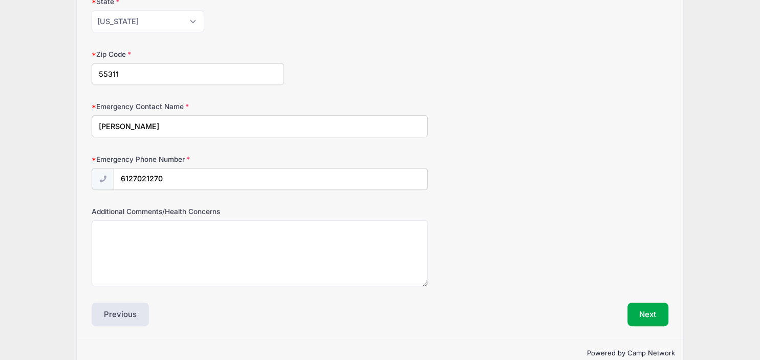
scroll to position [528, 0]
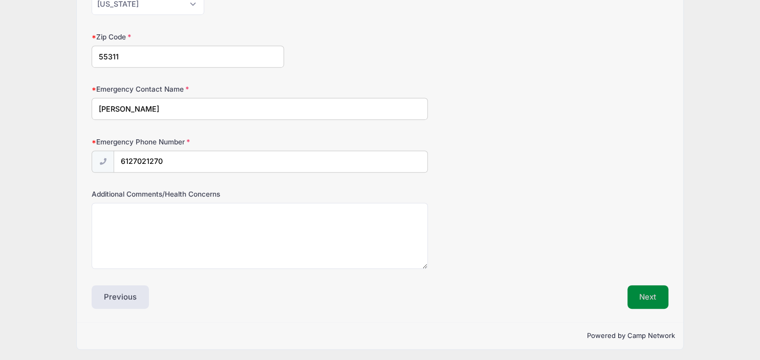
type input "11"
click at [644, 293] on button "Next" at bounding box center [647, 297] width 41 height 24
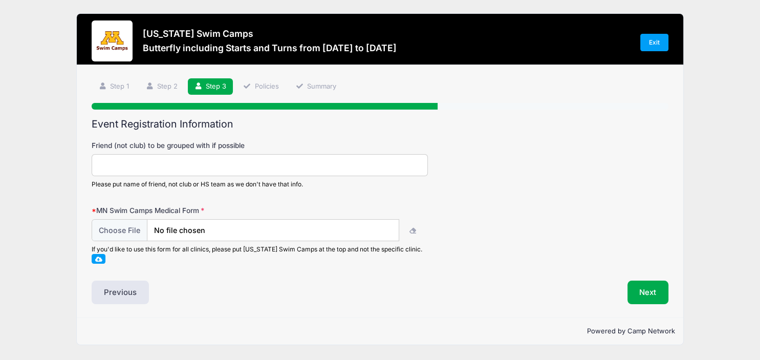
scroll to position [0, 0]
